Goal: Information Seeking & Learning: Learn about a topic

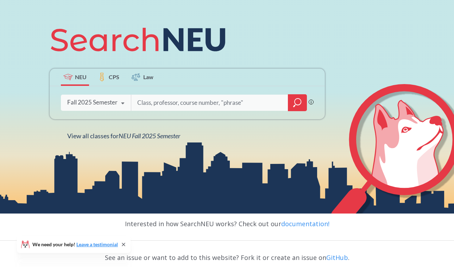
scroll to position [76, 0]
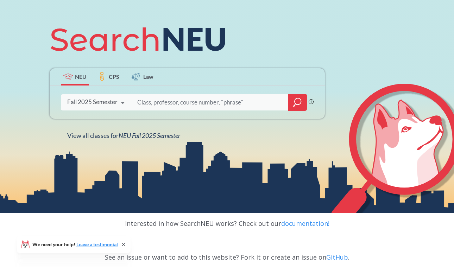
click at [299, 103] on icon "magnifying glass" at bounding box center [297, 103] width 8 height 10
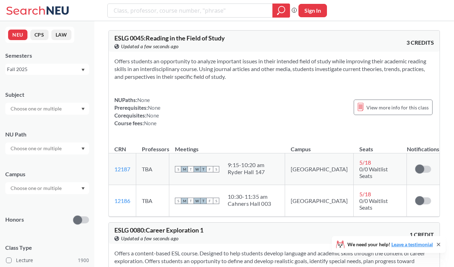
click at [61, 111] on input "text" at bounding box center [36, 109] width 59 height 8
click at [58, 91] on div "Subject" at bounding box center [47, 95] width 84 height 8
click at [49, 149] on input "text" at bounding box center [36, 148] width 59 height 8
click at [51, 114] on div at bounding box center [47, 109] width 84 height 12
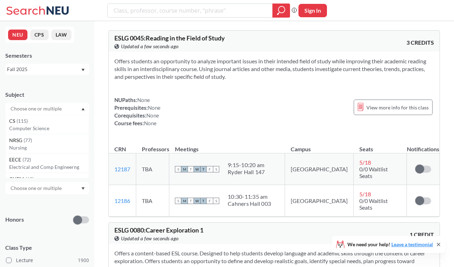
click at [45, 207] on div "Honors" at bounding box center [47, 215] width 84 height 25
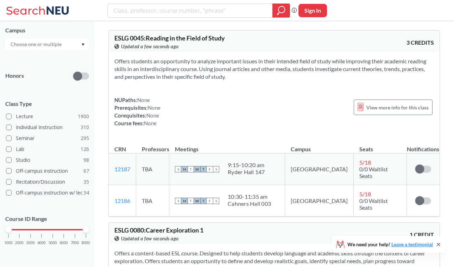
scroll to position [0, 0]
click at [82, 49] on div at bounding box center [47, 44] width 84 height 12
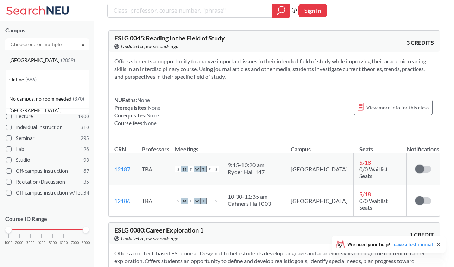
click at [56, 65] on div "[GEOGRAPHIC_DATA] ( 2059 )" at bounding box center [47, 59] width 84 height 19
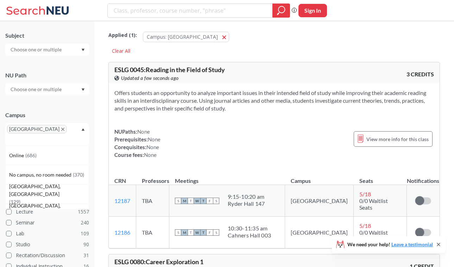
click at [82, 129] on icon "Dropdown arrow" at bounding box center [83, 129] width 4 height 3
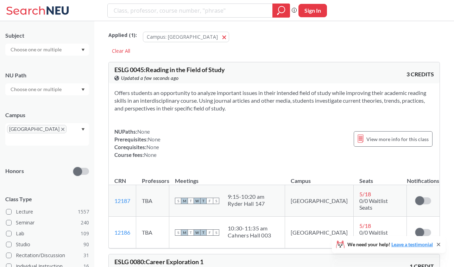
click at [70, 90] on div at bounding box center [47, 89] width 84 height 12
click at [72, 128] on div "Integration Experience ( 16 )" at bounding box center [49, 130] width 80 height 8
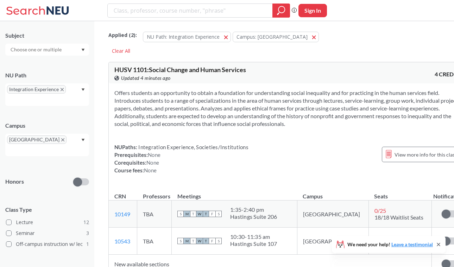
click at [48, 52] on input "text" at bounding box center [36, 49] width 59 height 8
type input "c"
click at [44, 25] on div "Subject ENGL ( 3 ) English HUSV ( 3 ) Human Services [PERSON_NAME] ( 2 ) Crimin…" at bounding box center [47, 40] width 84 height 31
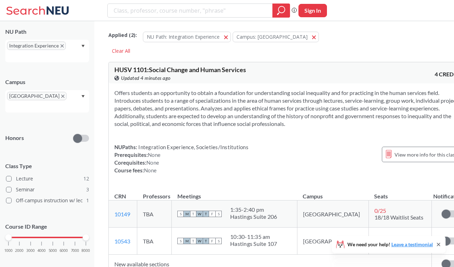
scroll to position [102, 0]
click at [42, 60] on div "Integration Experience" at bounding box center [47, 51] width 84 height 23
click at [79, 27] on div "NU Path Integration Experience Writing Intensive ( 156 ) Societies/Institutions…" at bounding box center [47, 42] width 84 height 42
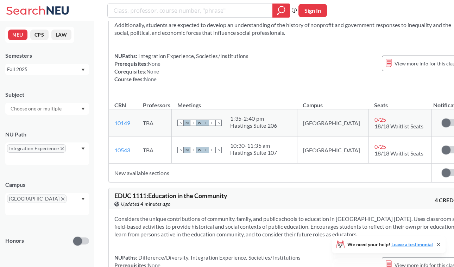
scroll to position [0, 0]
click at [177, 11] on input "search" at bounding box center [190, 11] width 155 height 12
type input "camd"
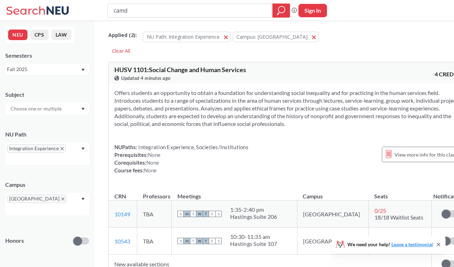
click at [117, 36] on span "Applied ( 2 ):" at bounding box center [122, 35] width 29 height 8
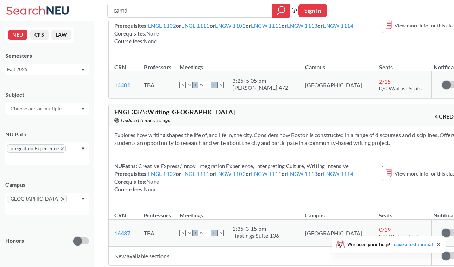
scroll to position [1820, 0]
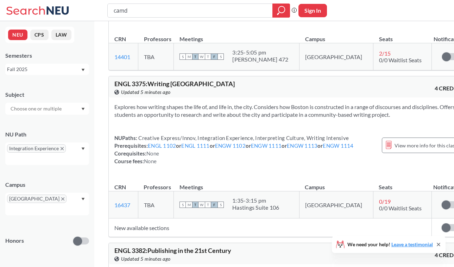
click at [60, 115] on div "Subject NU Path Integration Experience Campus [GEOGRAPHIC_DATA] Honors Class Ty…" at bounding box center [47, 227] width 84 height 286
click at [54, 112] on input "text" at bounding box center [36, 109] width 59 height 8
click at [62, 58] on div "Semesters" at bounding box center [47, 56] width 84 height 8
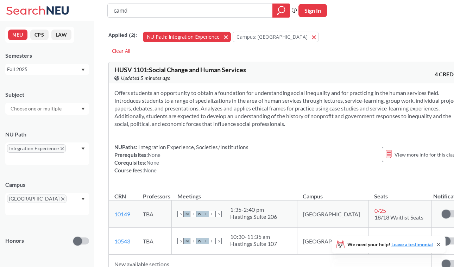
click at [227, 37] on button "NU Path: Integration Experience Integration Experience" at bounding box center [187, 37] width 88 height 11
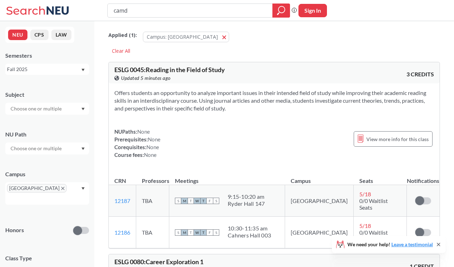
click at [39, 151] on input "text" at bounding box center [36, 148] width 59 height 8
click at [53, 132] on div "NU Path" at bounding box center [47, 135] width 84 height 8
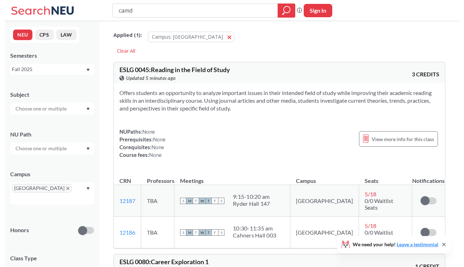
scroll to position [0, 0]
